Goal: Information Seeking & Learning: Check status

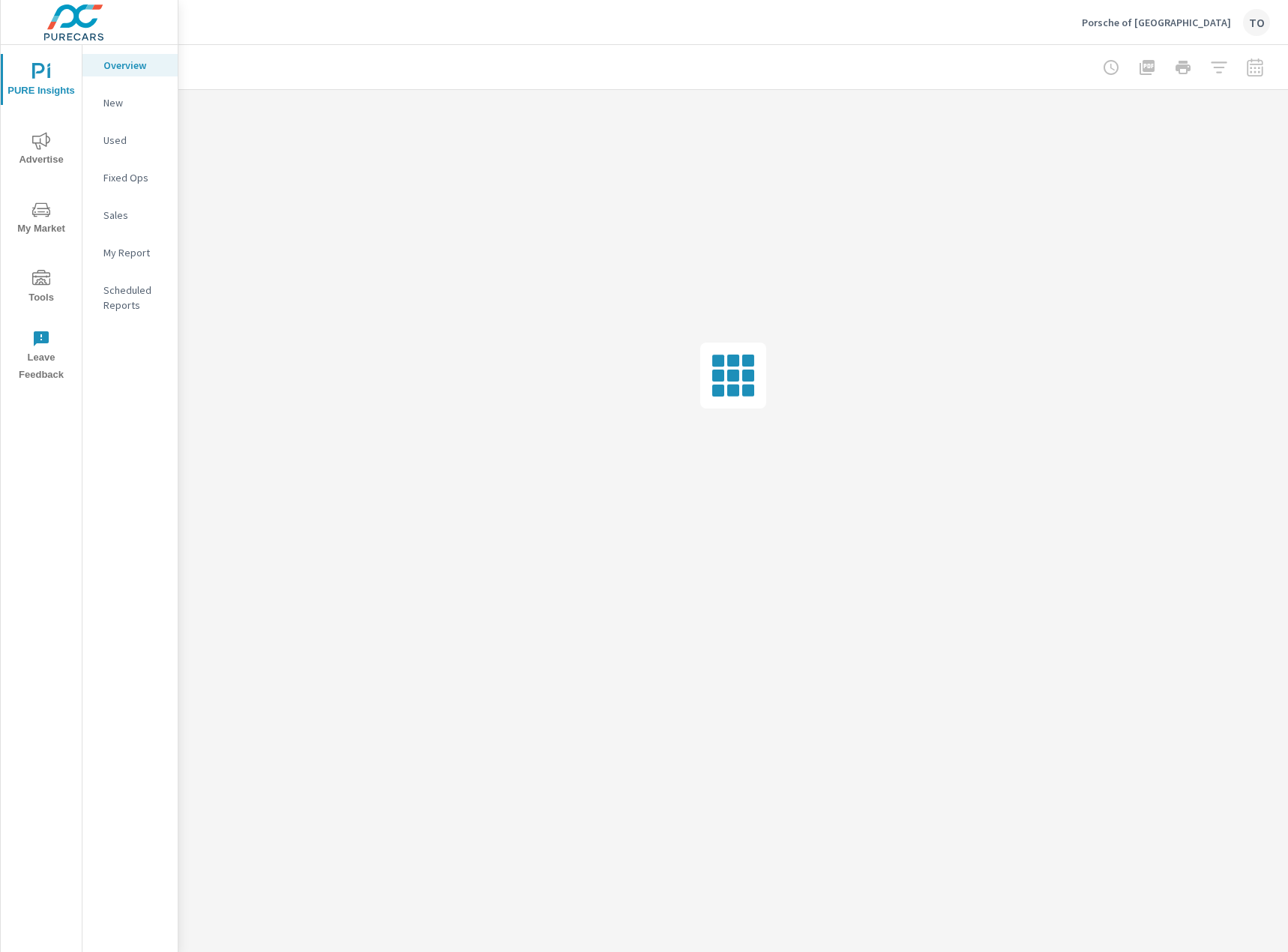
click at [36, 201] on icon "nav menu" at bounding box center [41, 210] width 18 height 18
click at [37, 157] on span "Advertise" at bounding box center [41, 150] width 72 height 36
click at [122, 212] on p "Social" at bounding box center [135, 214] width 62 height 15
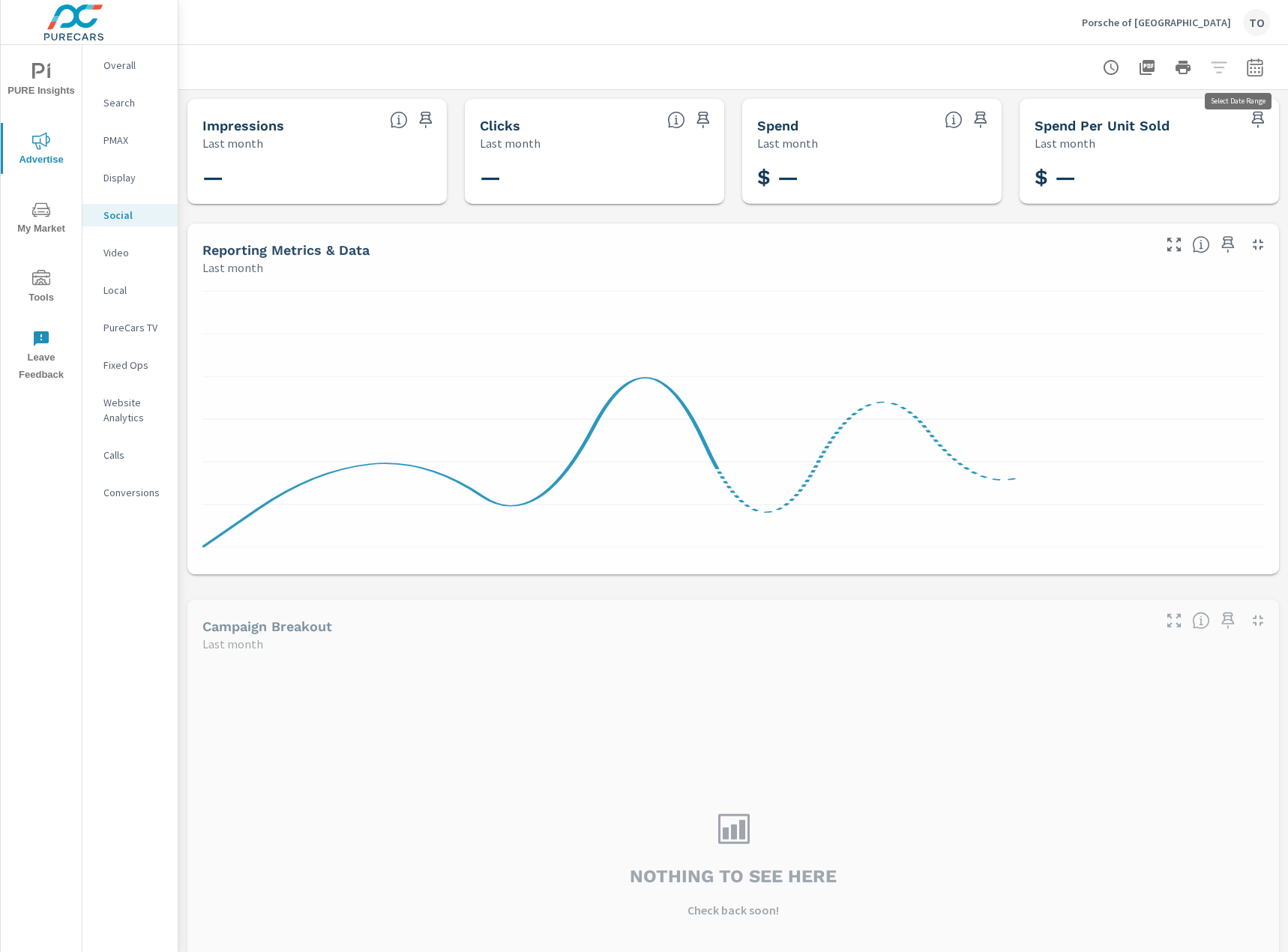
click at [1248, 62] on icon "button" at bounding box center [1254, 67] width 15 height 18
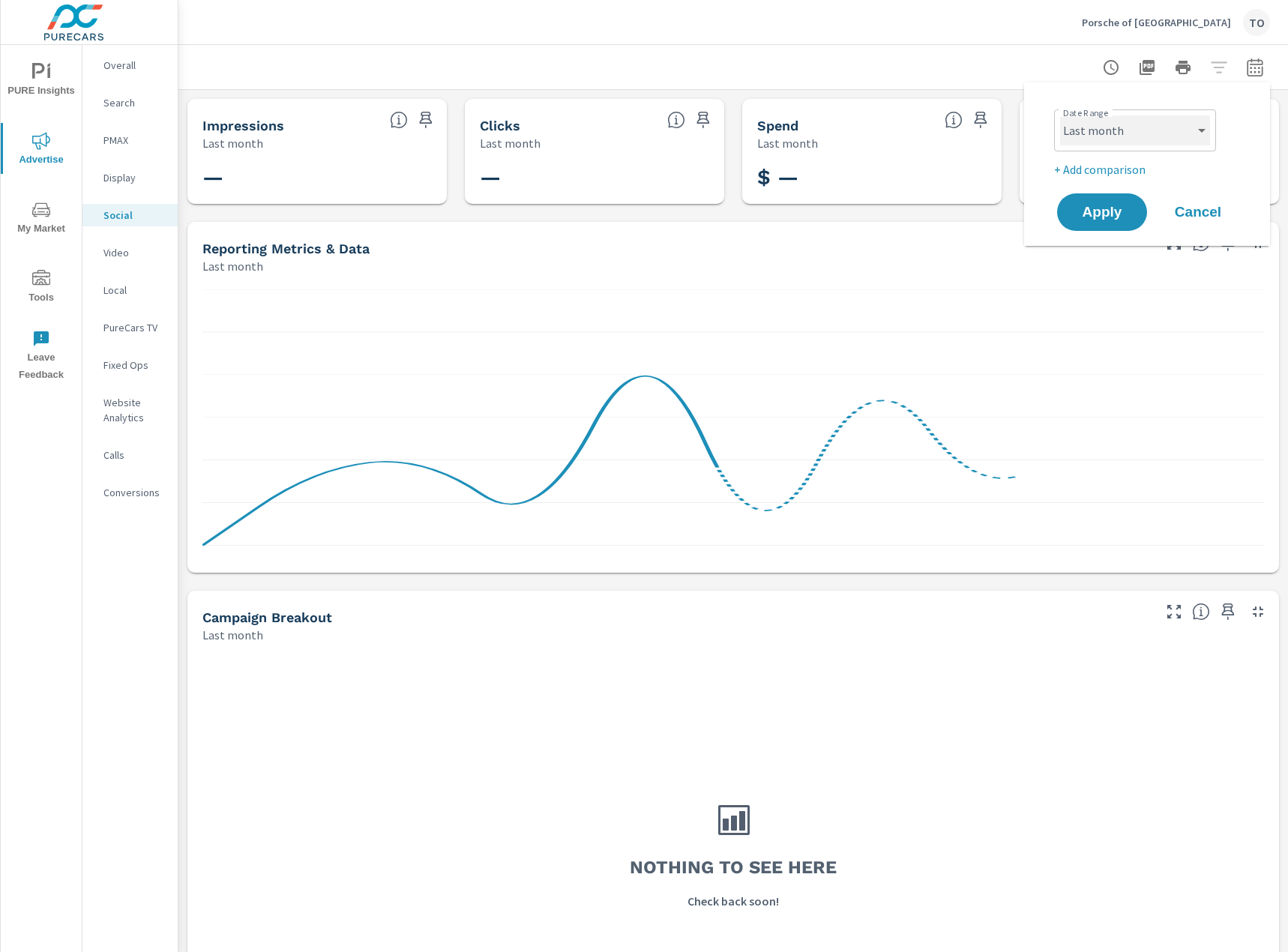
click at [1167, 139] on select "Custom Yesterday Last week Last 7 days Last 14 days Last 30 days Last 45 days L…" at bounding box center [1135, 130] width 150 height 30
click at [1060, 115] on select "Custom Yesterday Last week Last 7 days Last 14 days Last 30 days Last 45 days L…" at bounding box center [1135, 130] width 150 height 30
select select "Month to date"
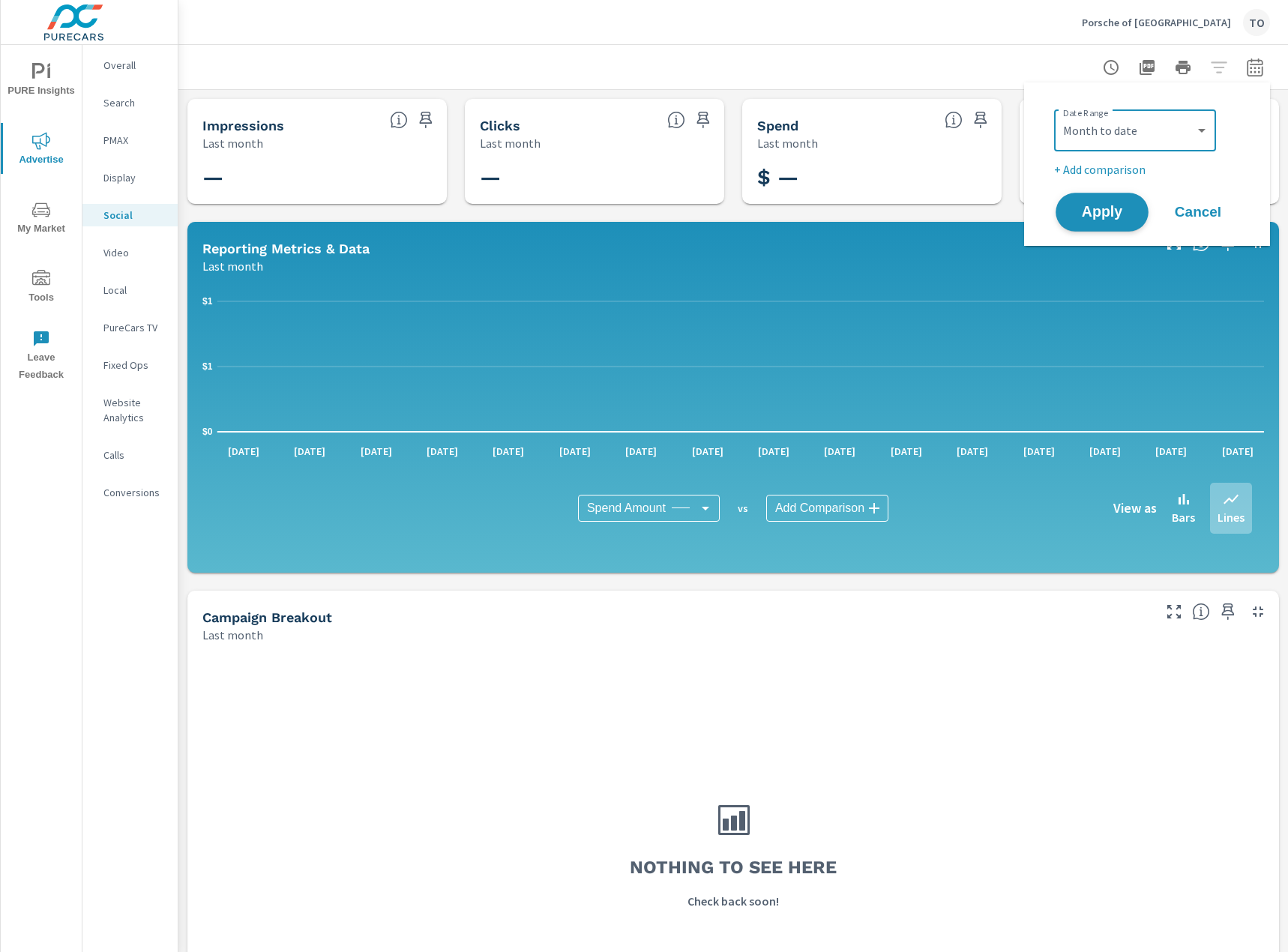
click at [1102, 215] on span "Apply" at bounding box center [1102, 212] width 61 height 14
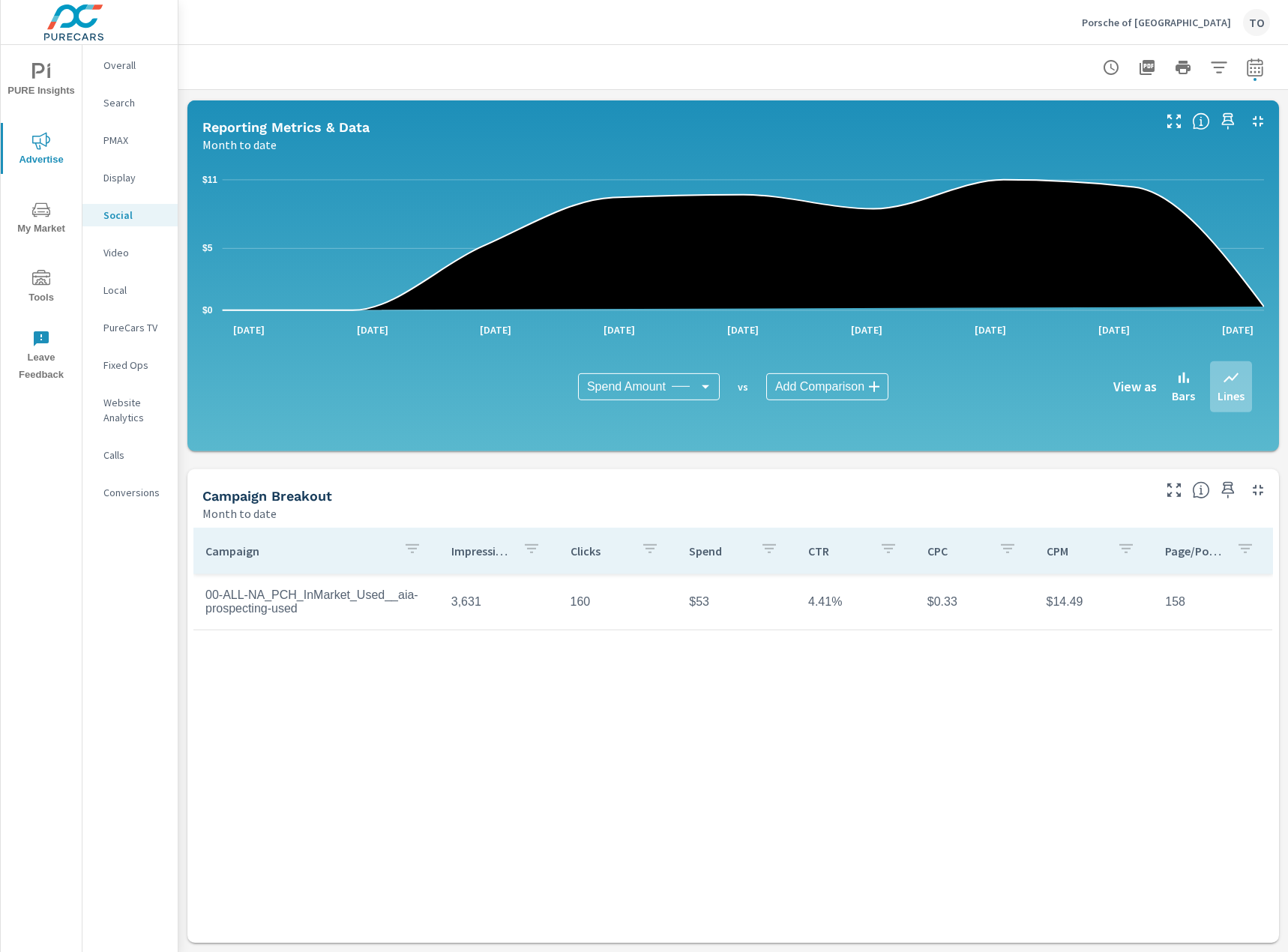
scroll to position [133, 0]
click at [1174, 13] on div "Porsche of Charlottesville TO" at bounding box center [1175, 22] width 188 height 27
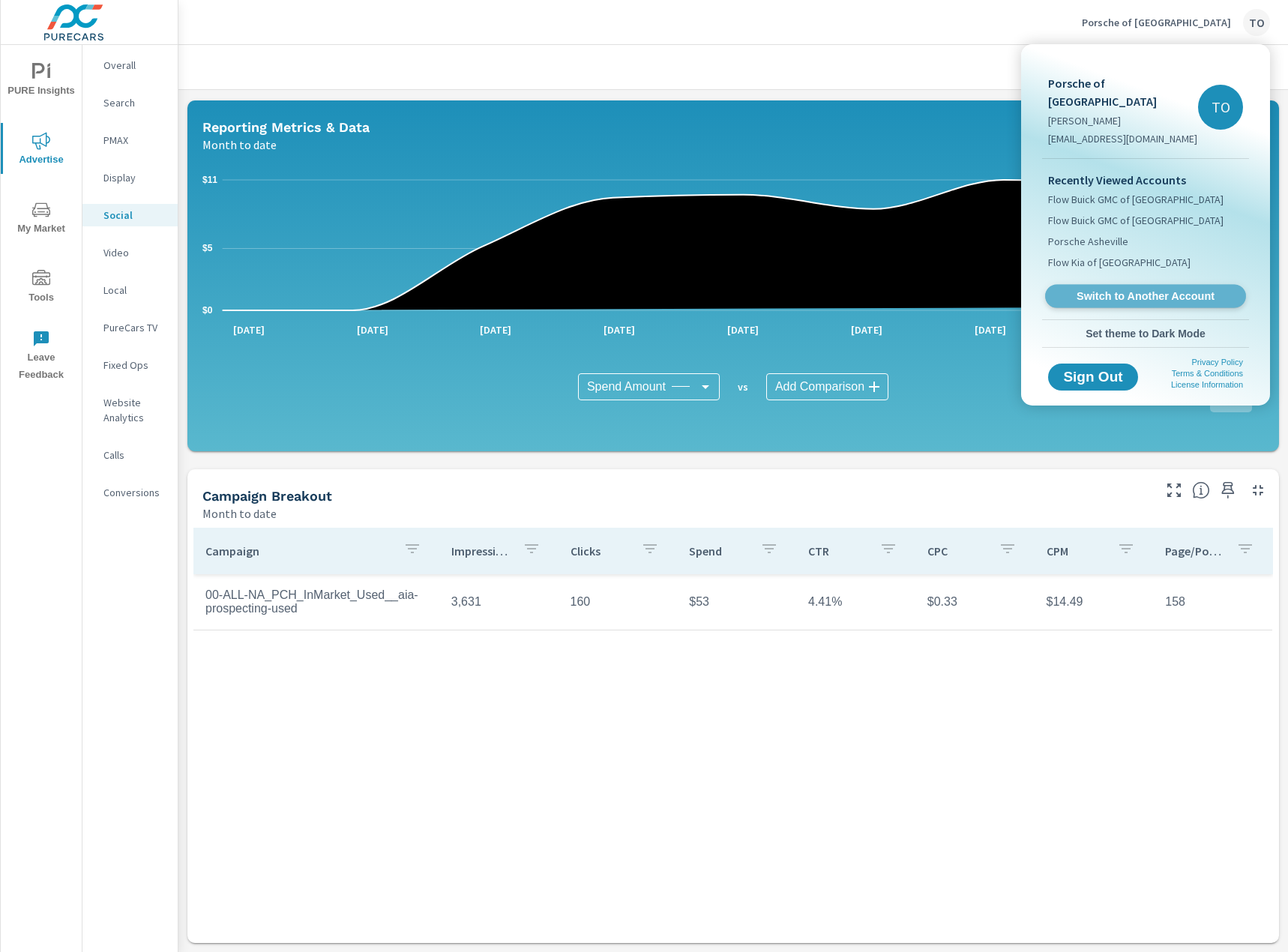
click at [1131, 285] on link "Switch to Another Account" at bounding box center [1146, 296] width 201 height 23
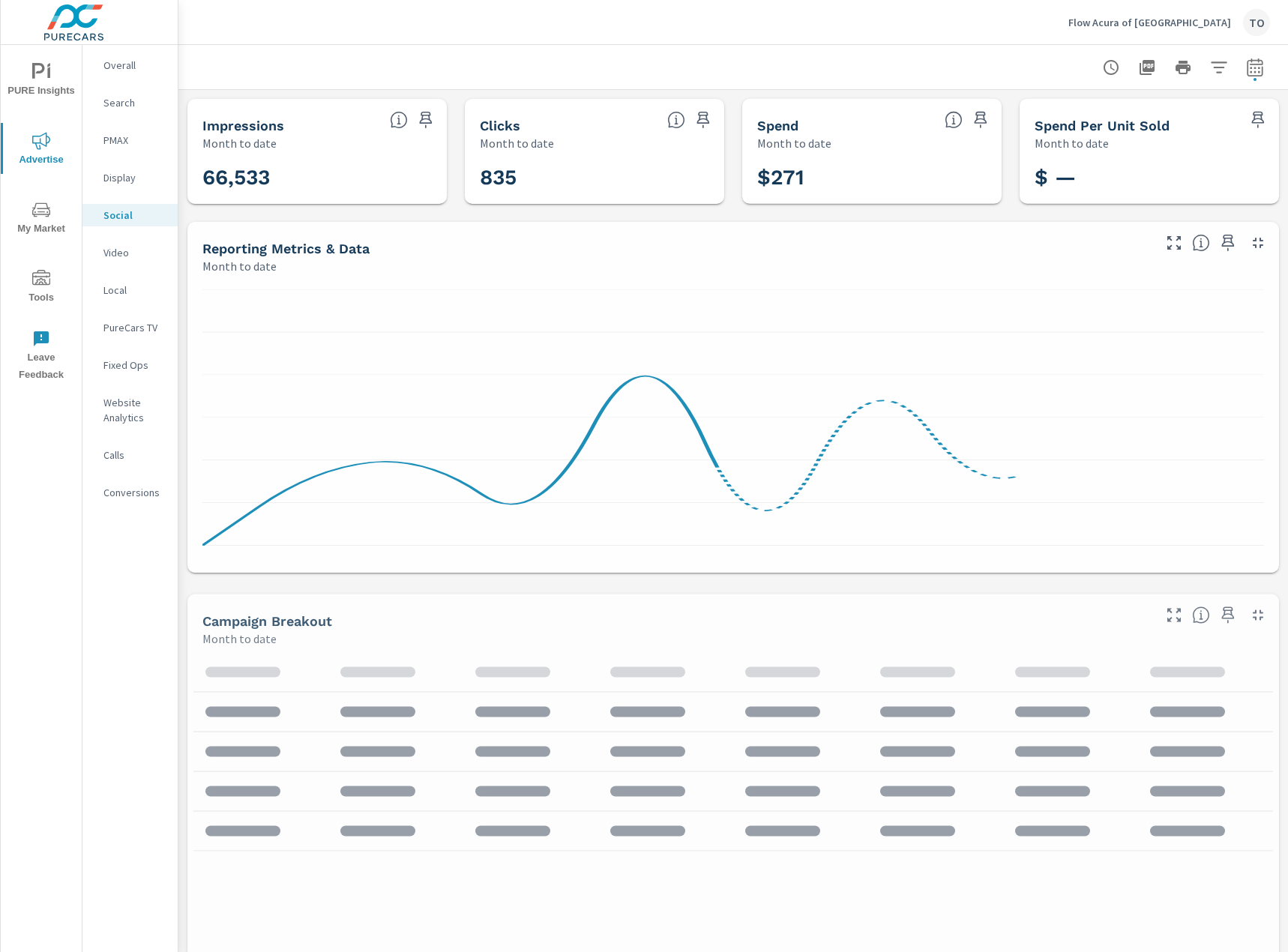
click at [134, 141] on p "PMAX" at bounding box center [135, 140] width 62 height 15
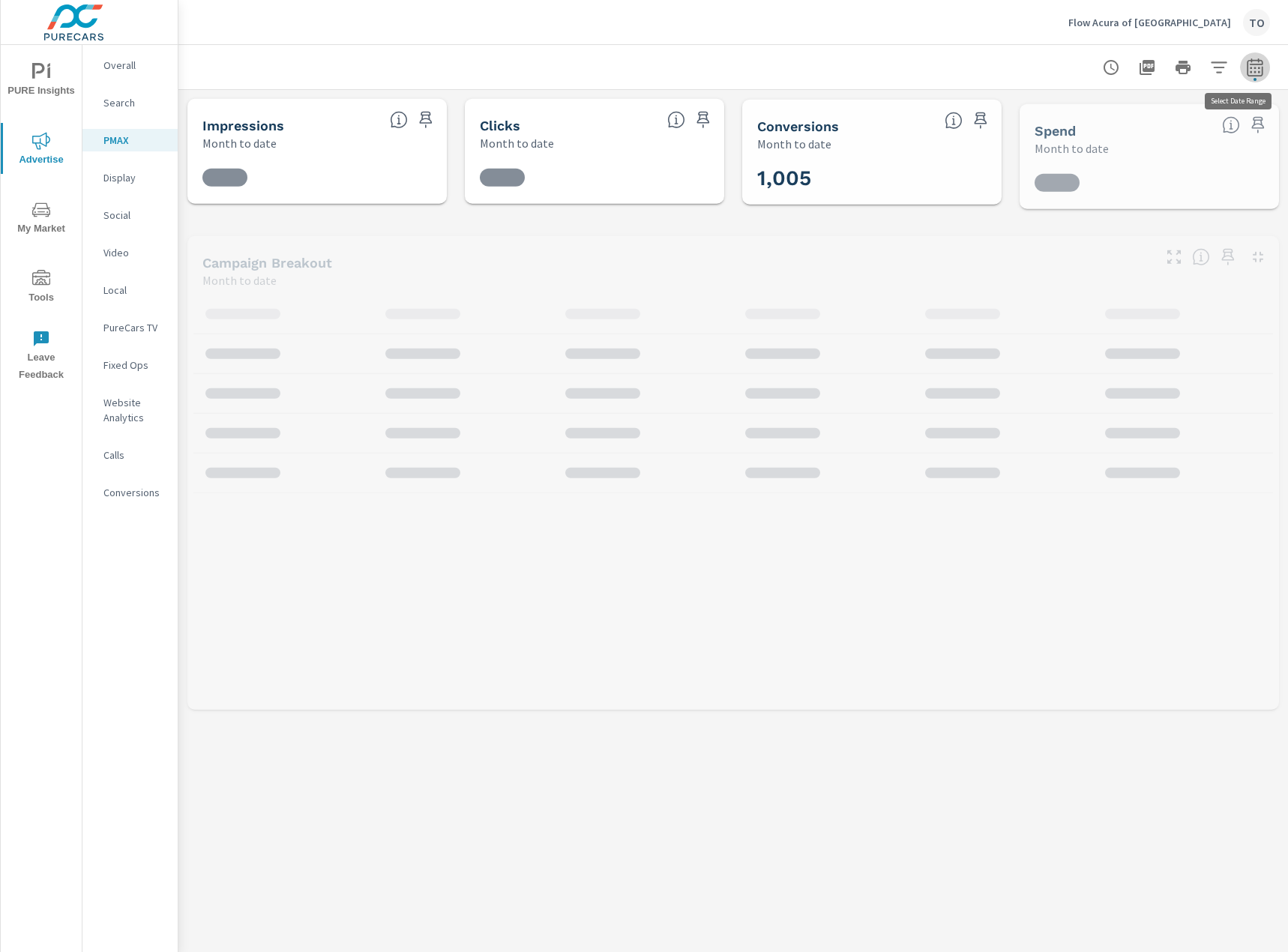
click at [1264, 66] on button "button" at bounding box center [1255, 67] width 30 height 30
select select "Month to date"
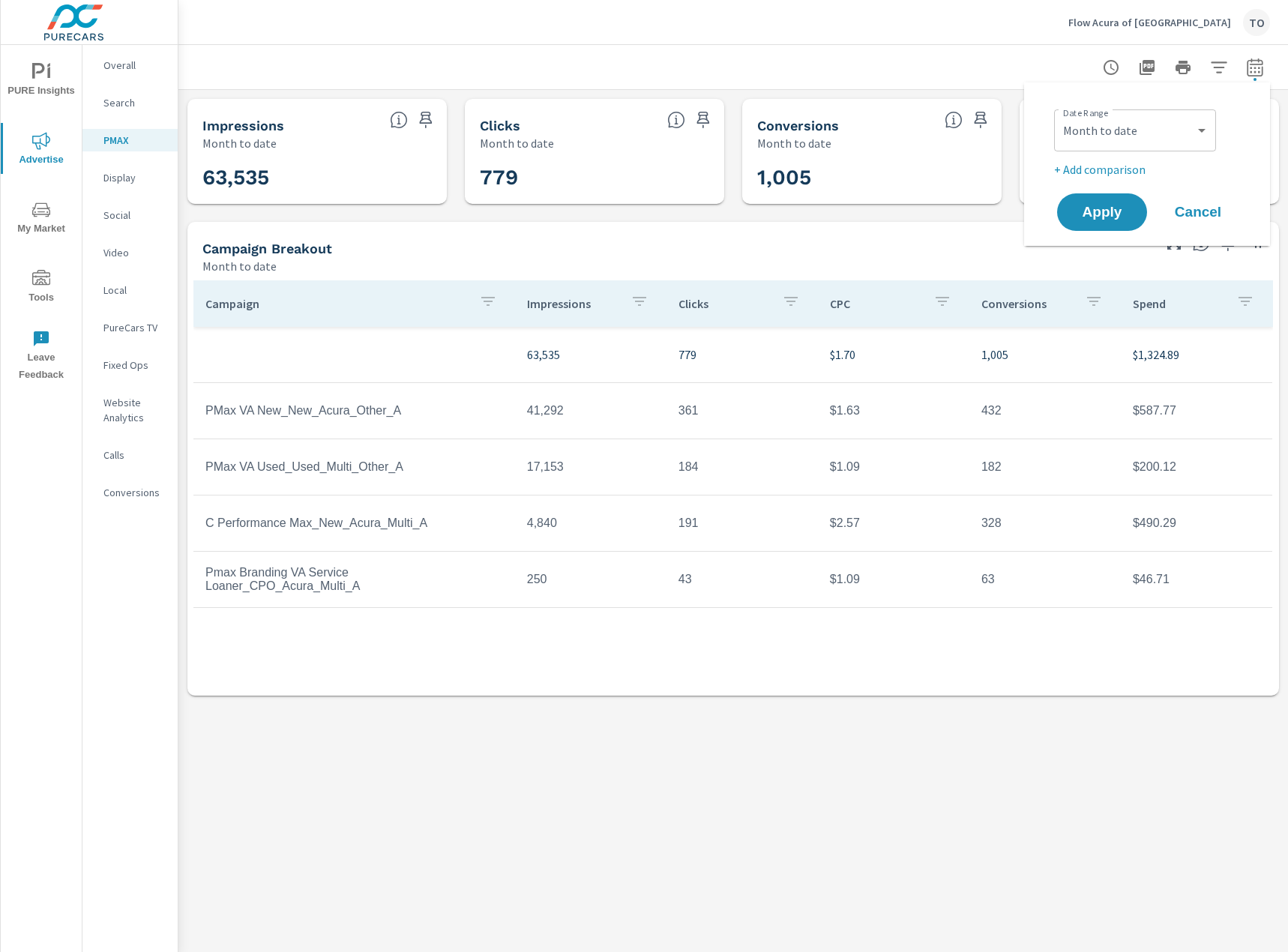
click at [1264, 66] on button "button" at bounding box center [1255, 67] width 30 height 30
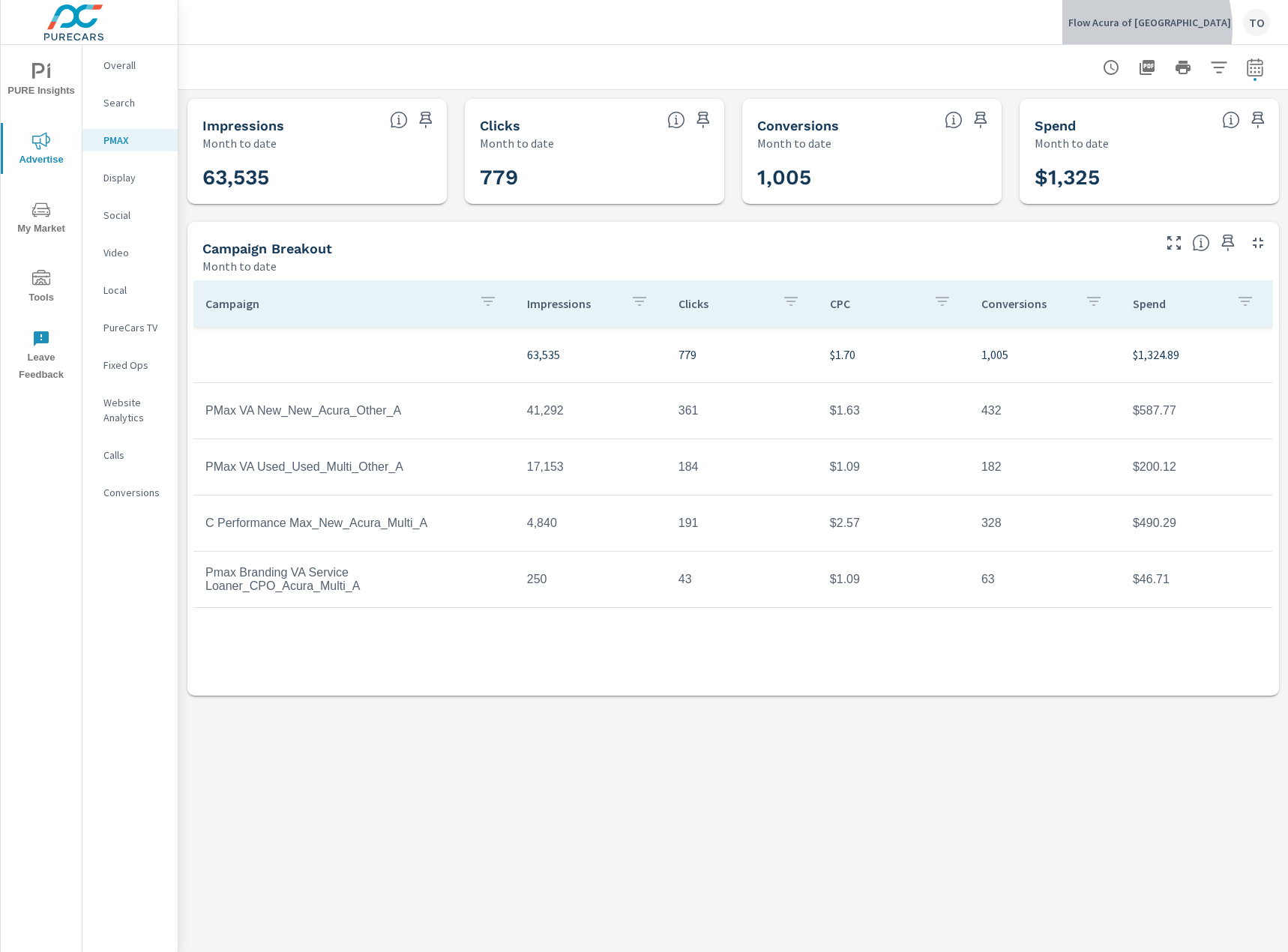
click at [1158, 29] on p "Flow Acura of [GEOGRAPHIC_DATA]" at bounding box center [1150, 22] width 162 height 13
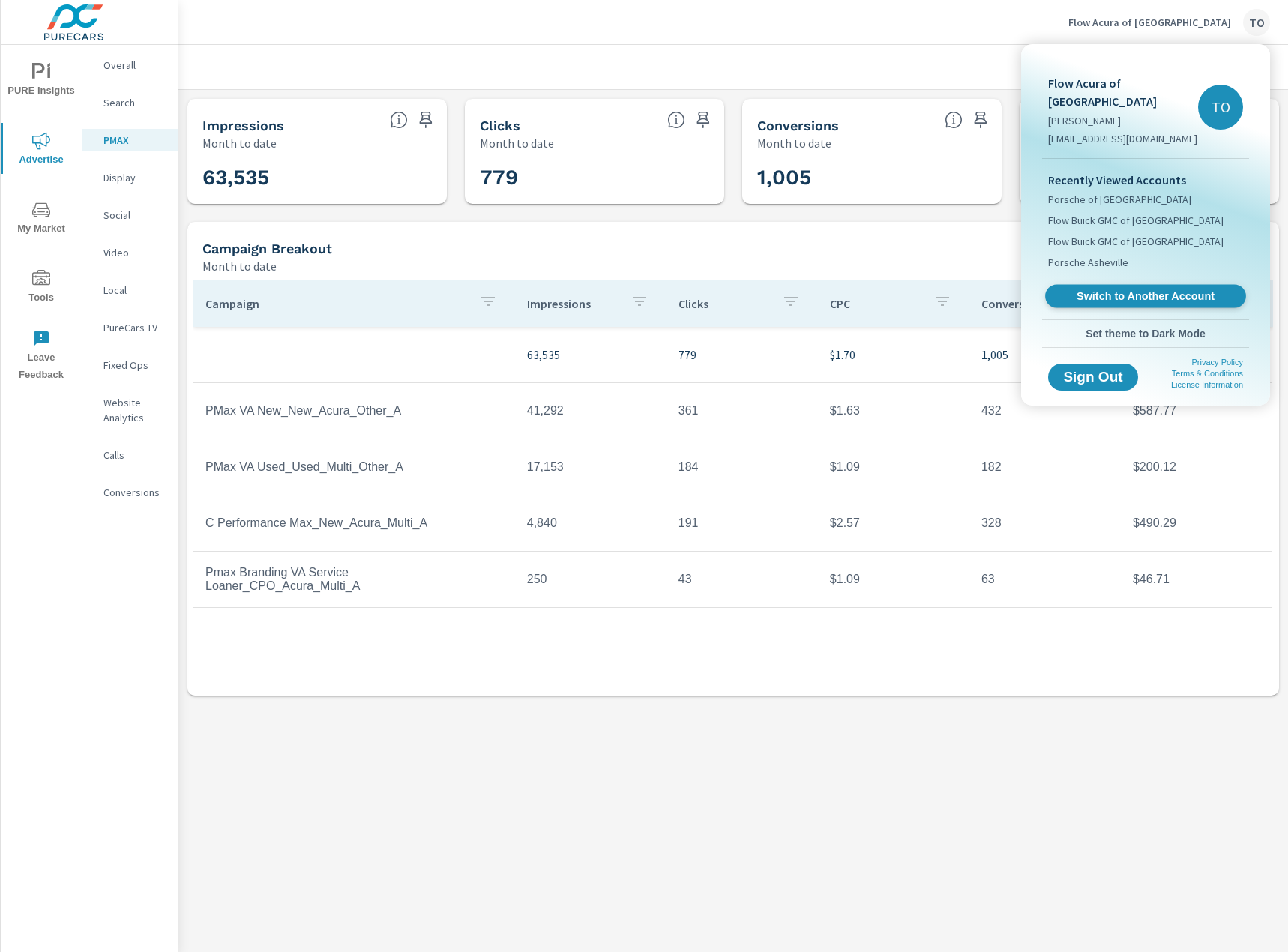
click at [1114, 289] on span "Switch to Another Account" at bounding box center [1144, 296] width 183 height 14
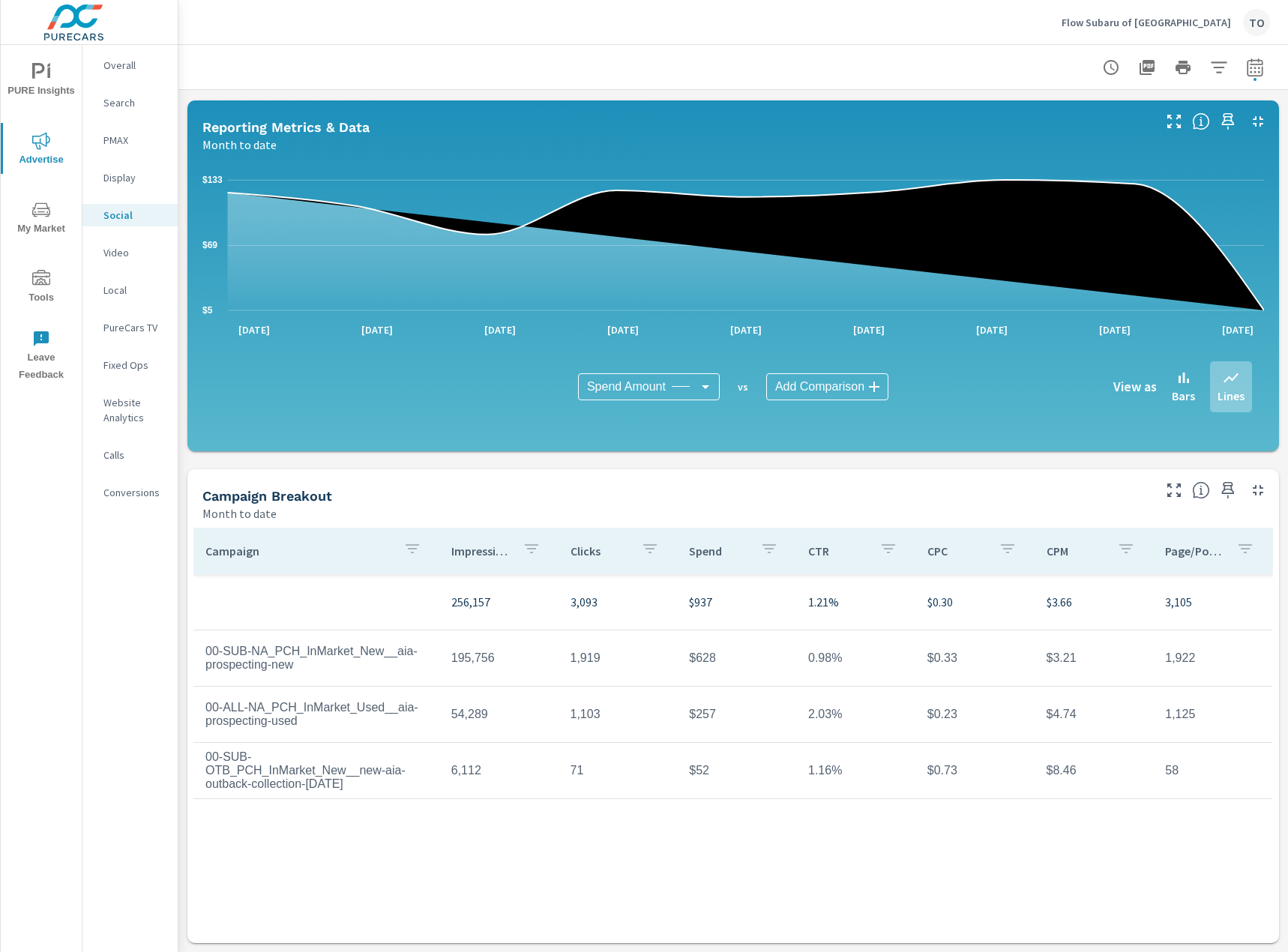
scroll to position [133, 0]
click at [1240, 61] on div at bounding box center [1183, 67] width 174 height 30
click at [1252, 63] on icon "button" at bounding box center [1254, 67] width 18 height 18
select select "Month to date"
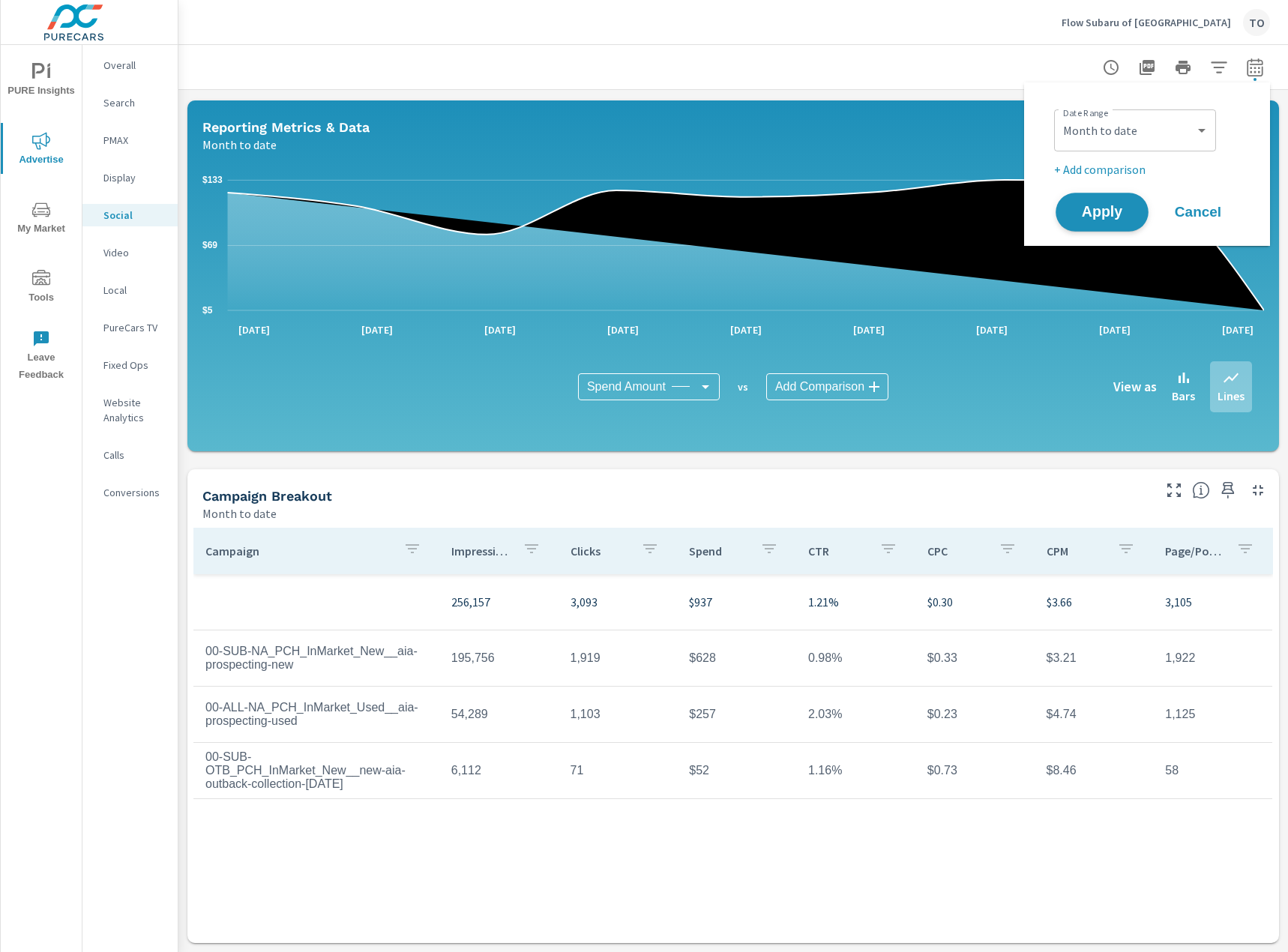
click at [1112, 218] on span "Apply" at bounding box center [1102, 212] width 61 height 14
